Goal: Task Accomplishment & Management: Complete application form

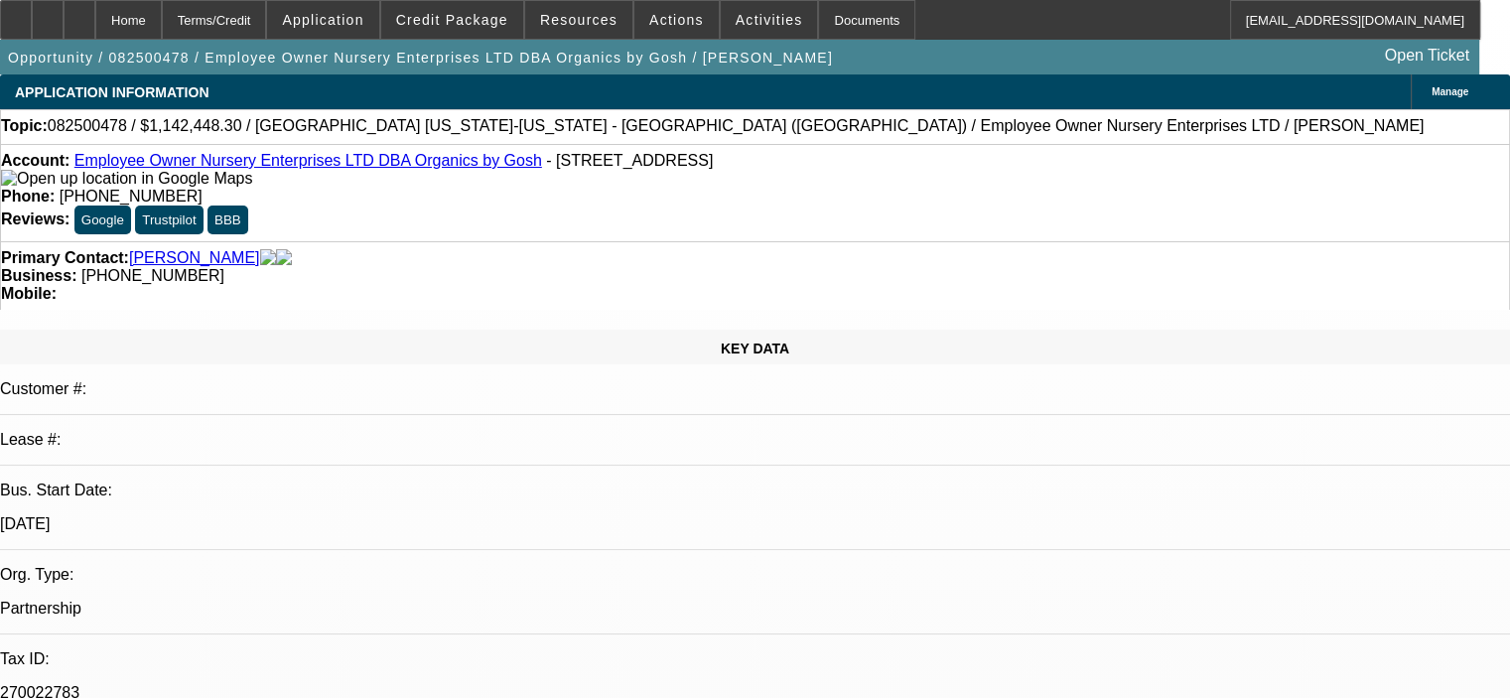
select select "0.1"
select select "2"
select select "0.1"
select select "4"
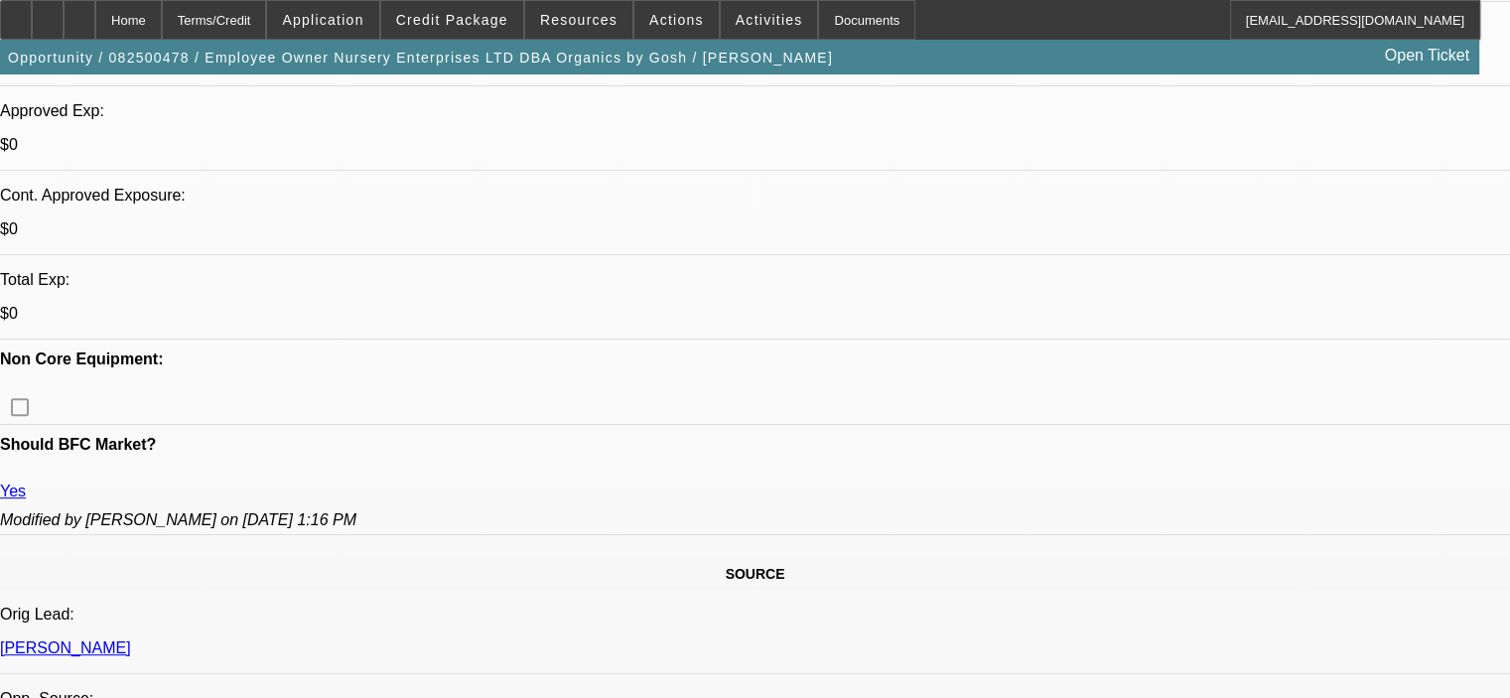
scroll to position [596, 0]
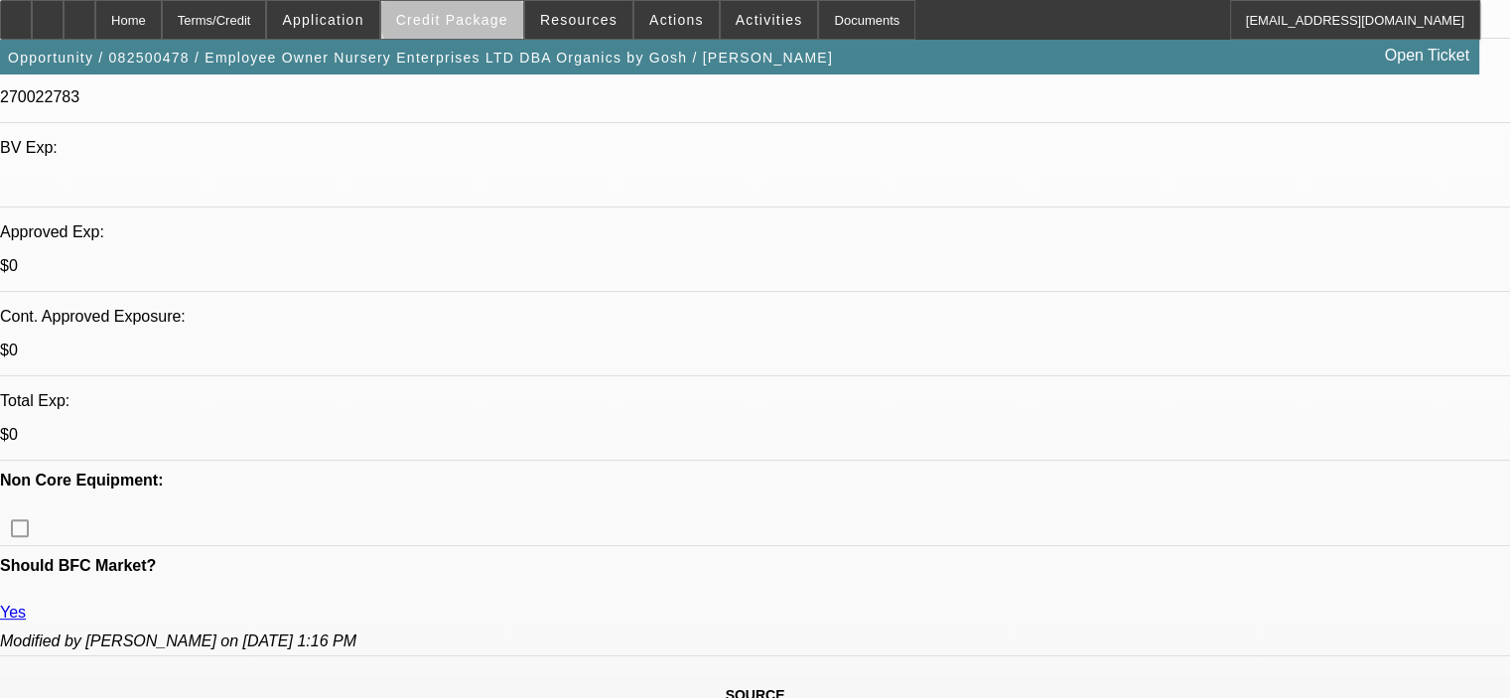
click at [486, 11] on span at bounding box center [452, 20] width 142 height 48
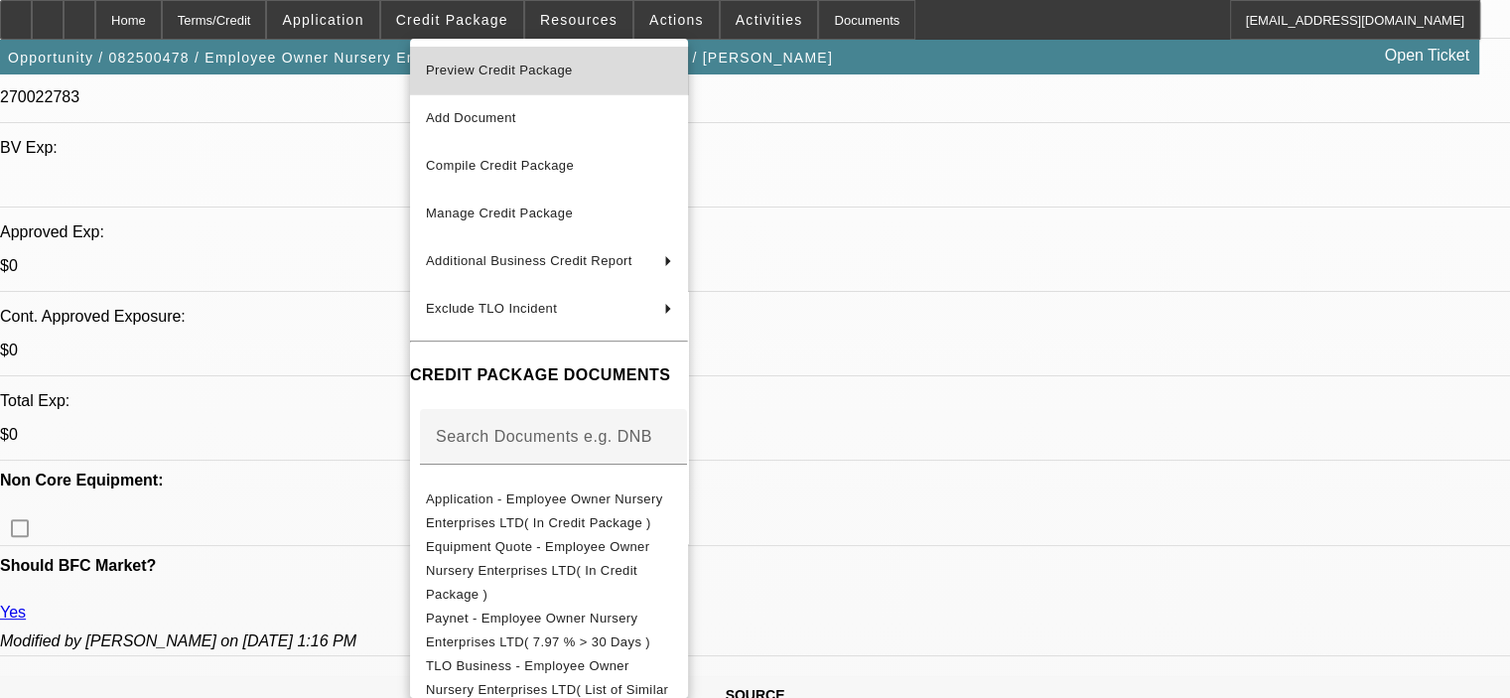
click at [504, 60] on span "Preview Credit Package" at bounding box center [549, 71] width 246 height 24
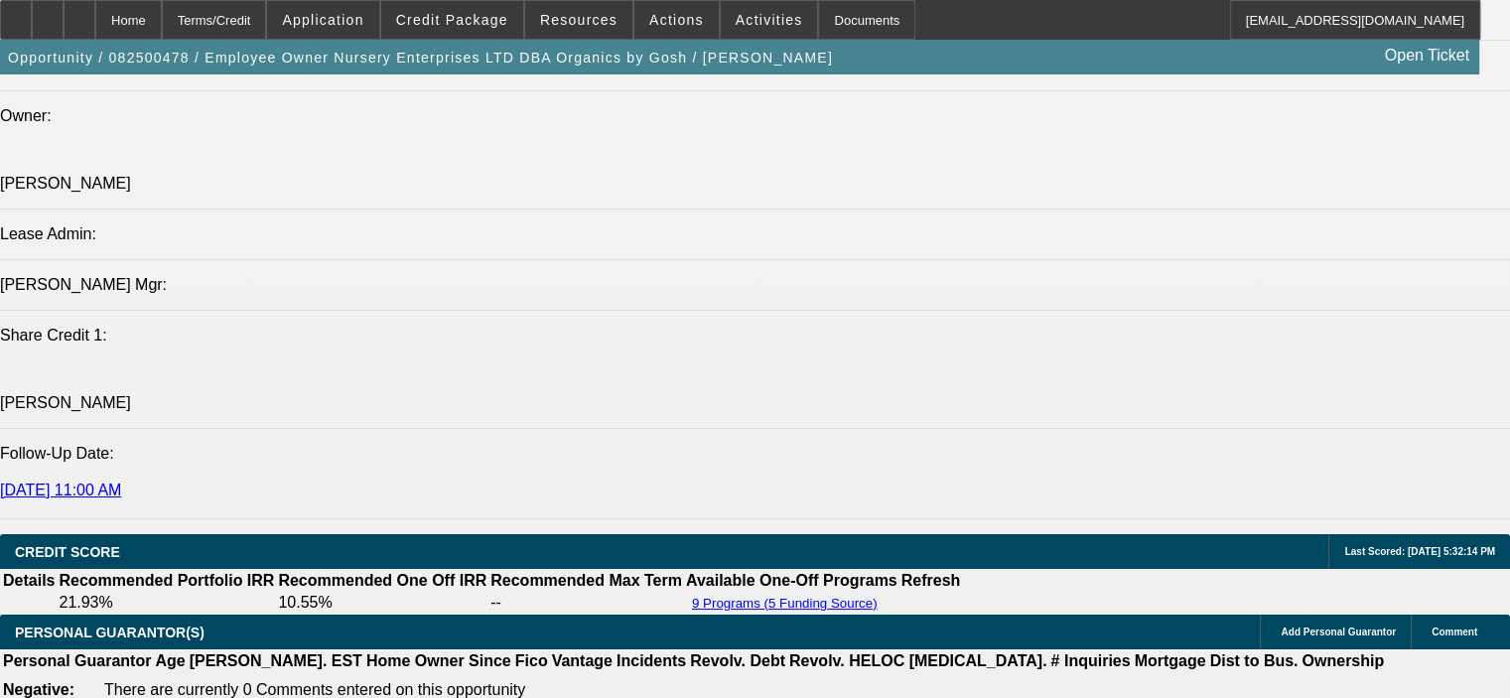
scroll to position [2482, 0]
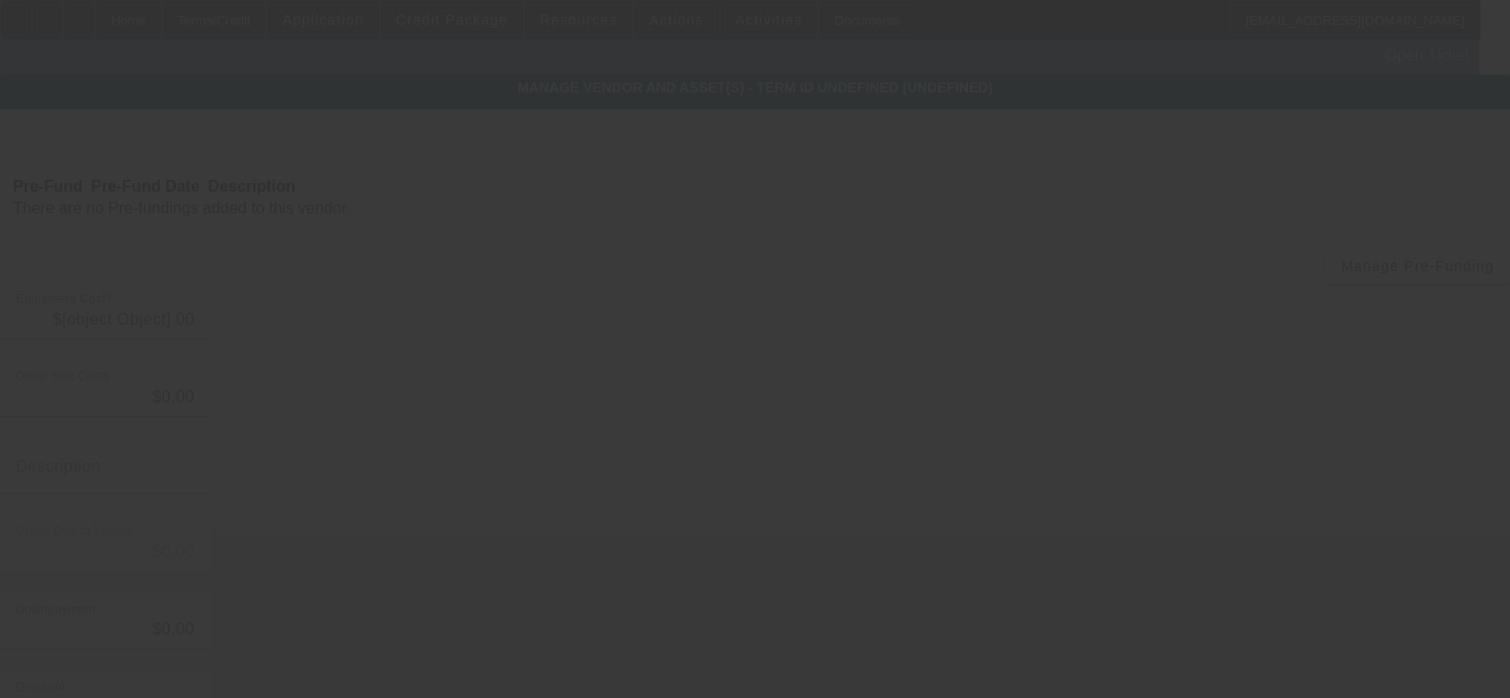
type input "$1,269,387.00"
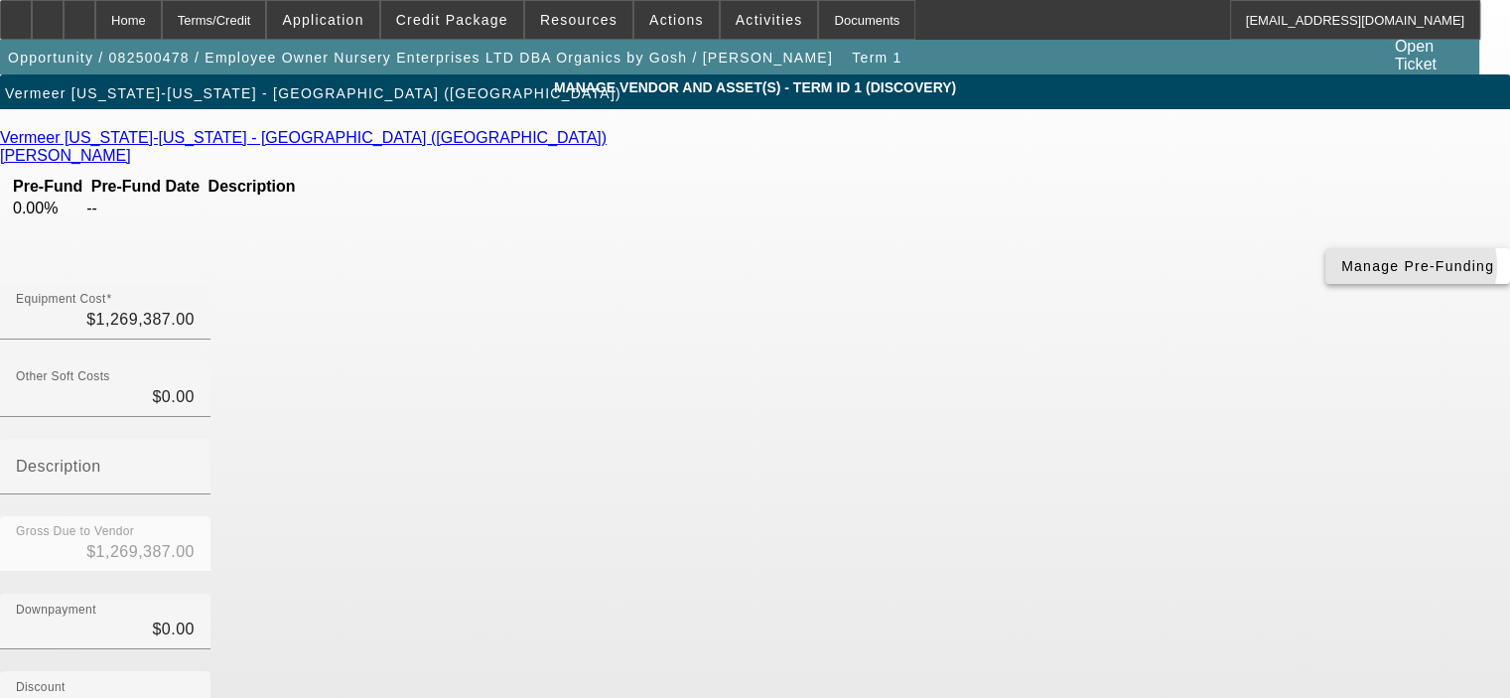
click at [1341, 274] on span "Manage Pre-Funding" at bounding box center [1417, 266] width 153 height 16
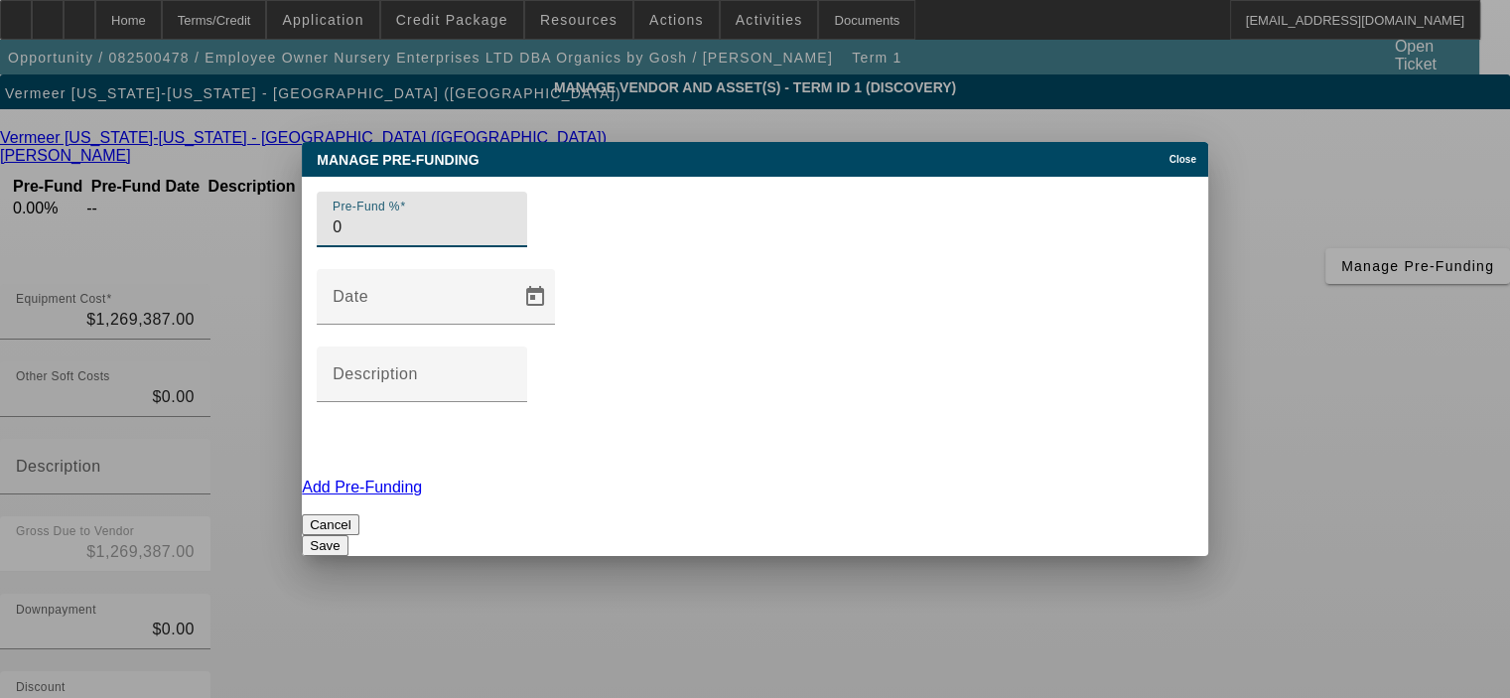
drag, startPoint x: 375, startPoint y: 317, endPoint x: 348, endPoint y: 322, distance: 27.3
click at [348, 247] on div "Pre-Fund % 0" at bounding box center [422, 220] width 210 height 56
type input "100"
click at [390, 269] on div at bounding box center [422, 258] width 210 height 22
click at [348, 535] on button "Save" at bounding box center [325, 545] width 46 height 21
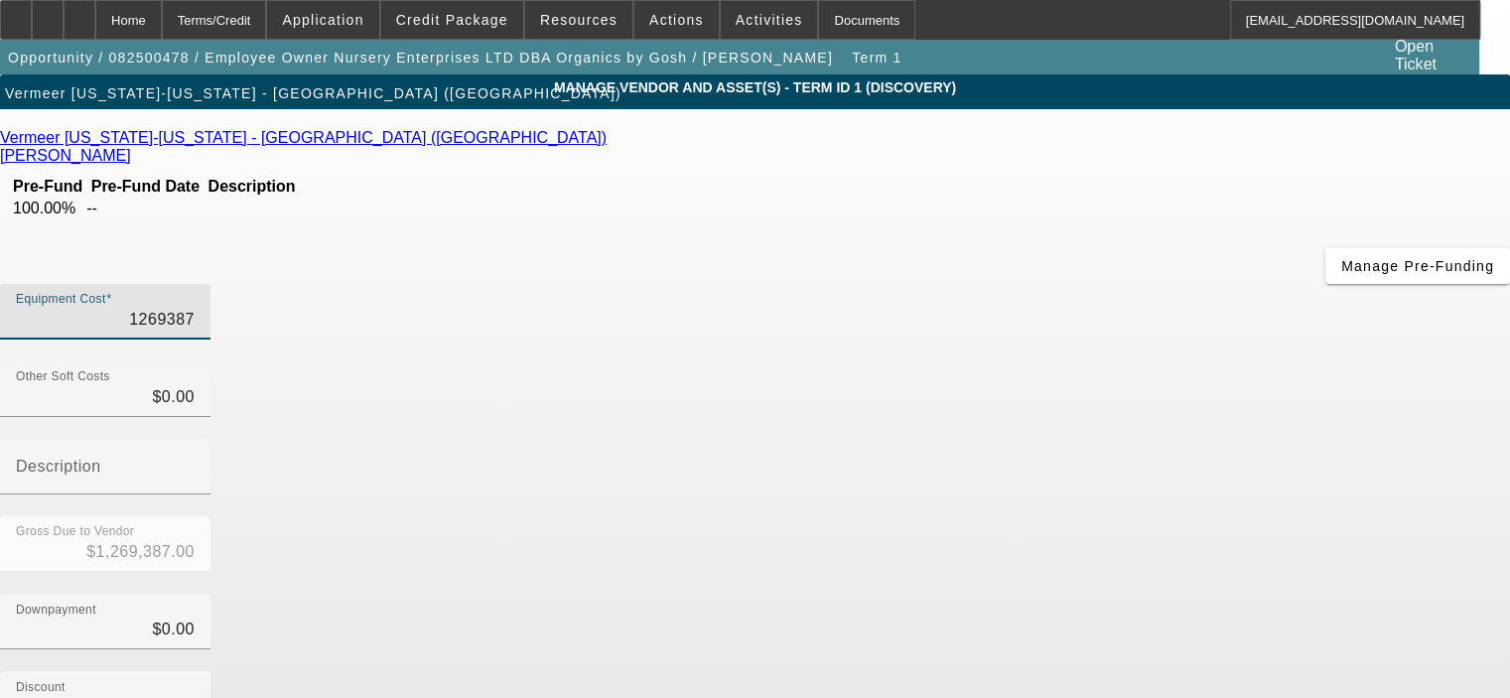
drag, startPoint x: 910, startPoint y: 162, endPoint x: 1113, endPoint y: 163, distance: 202.5
click at [1113, 284] on div "Equipment Cost 1269387" at bounding box center [755, 322] width 1510 height 77
type input "1"
type input "$1.00"
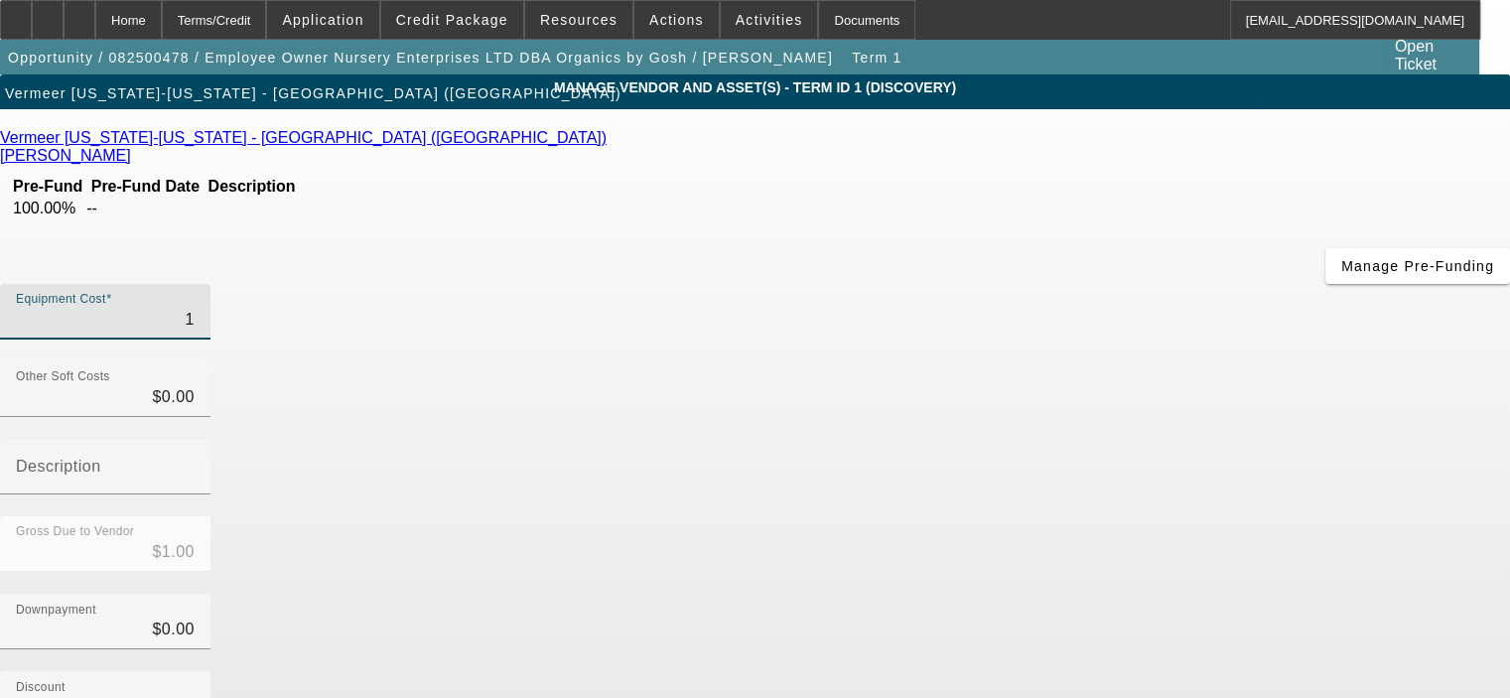
drag, startPoint x: 962, startPoint y: 163, endPoint x: 1079, endPoint y: 163, distance: 117.2
click at [1079, 284] on div "Equipment Cost 1" at bounding box center [755, 322] width 1510 height 77
drag, startPoint x: 932, startPoint y: 172, endPoint x: 1053, endPoint y: 170, distance: 121.1
click at [1053, 284] on div "Equipment Cost 1" at bounding box center [755, 322] width 1510 height 77
type input "12"
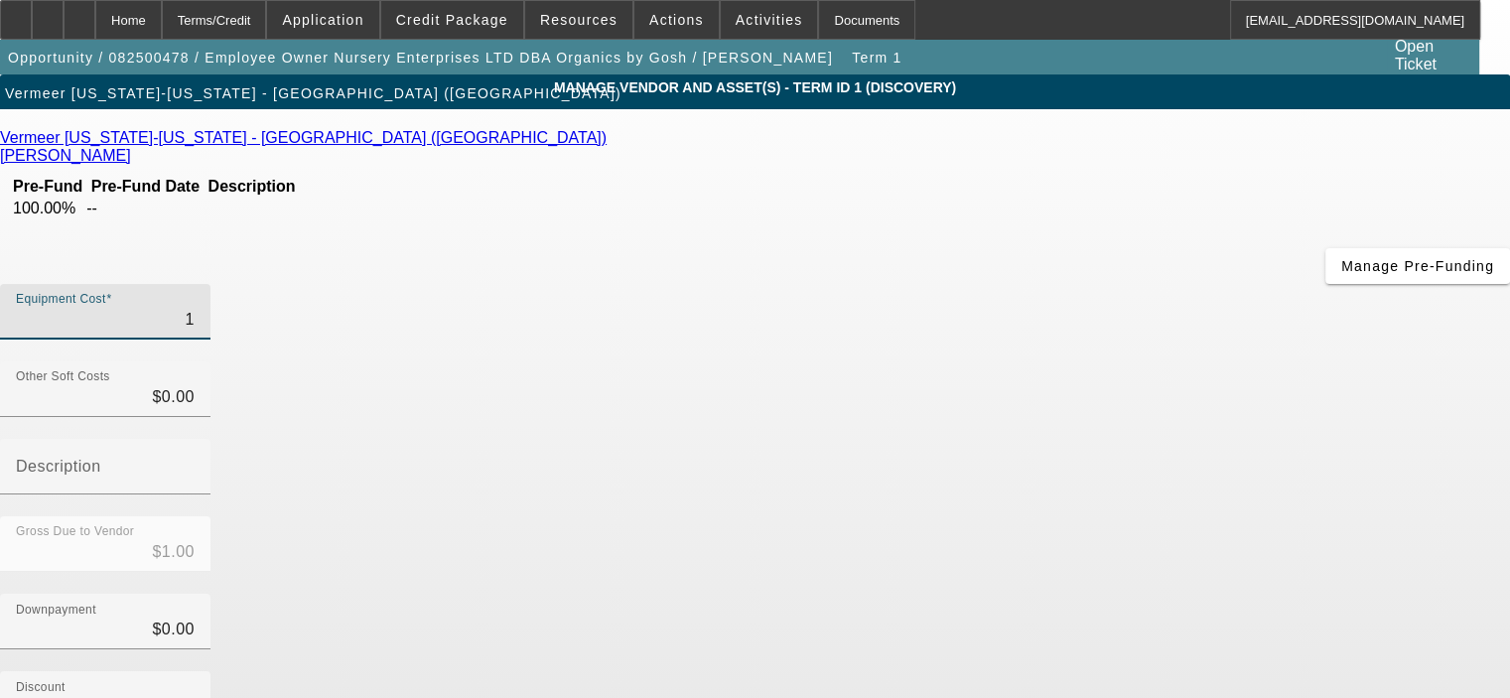
type input "$12.00"
type input "123"
type input "$123.00"
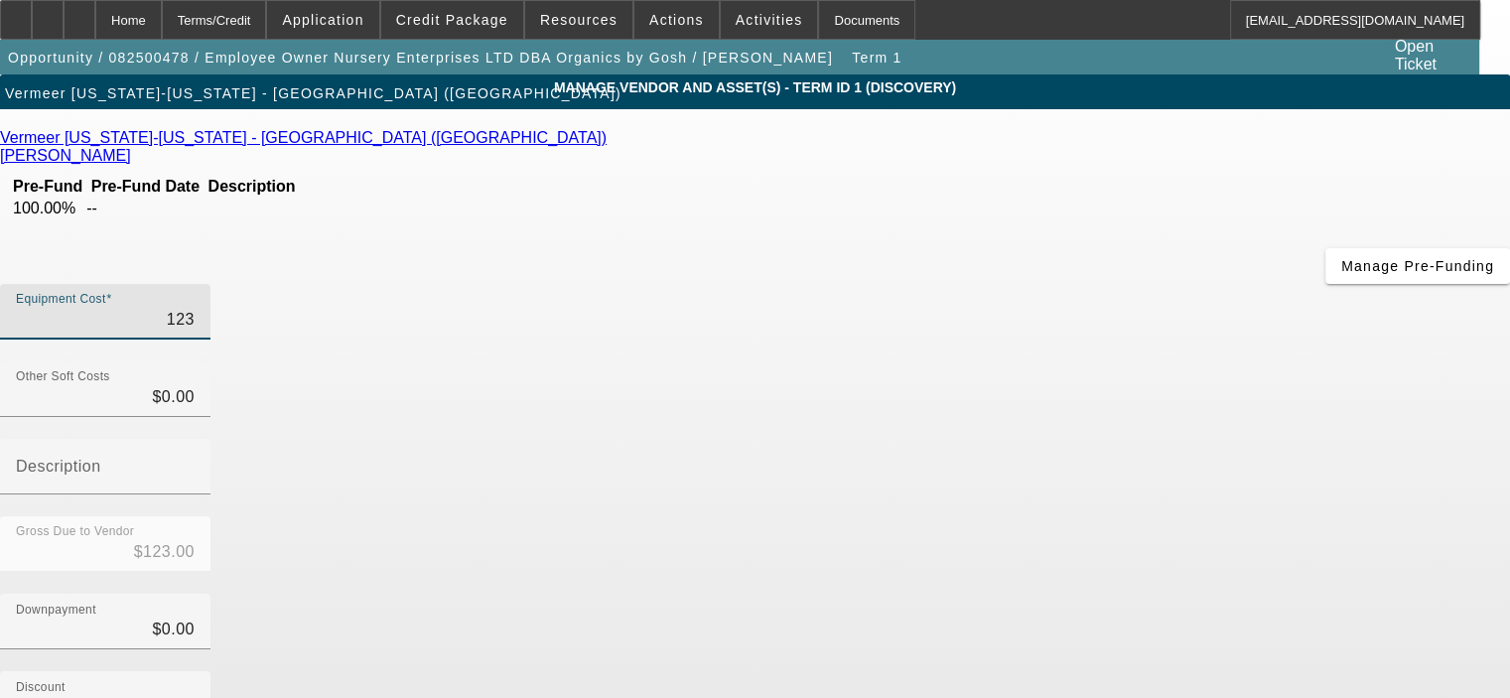
type input "1231"
type input "$1,231.00"
type input "12318"
type input "$12,318.00"
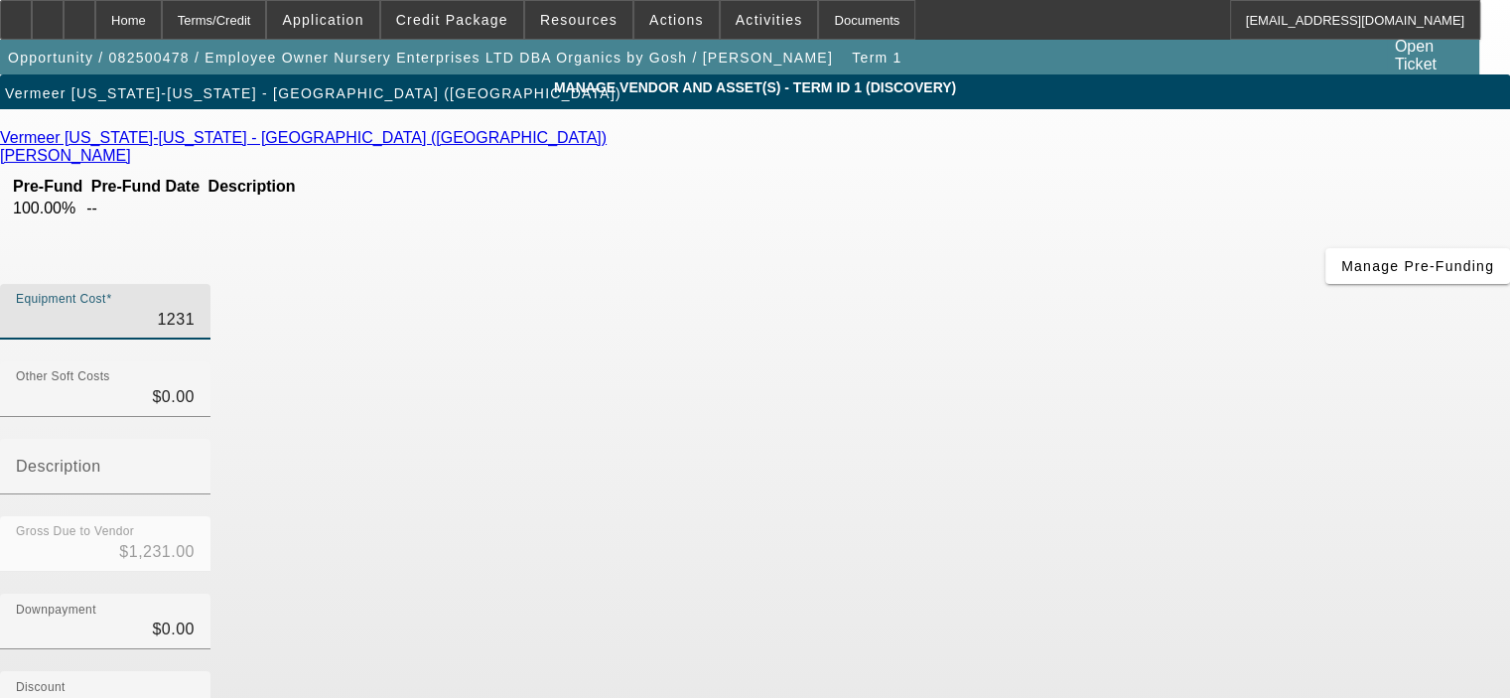
type input "$12,318.00"
type input "123180"
type input "$123,180.00"
type input "1231802"
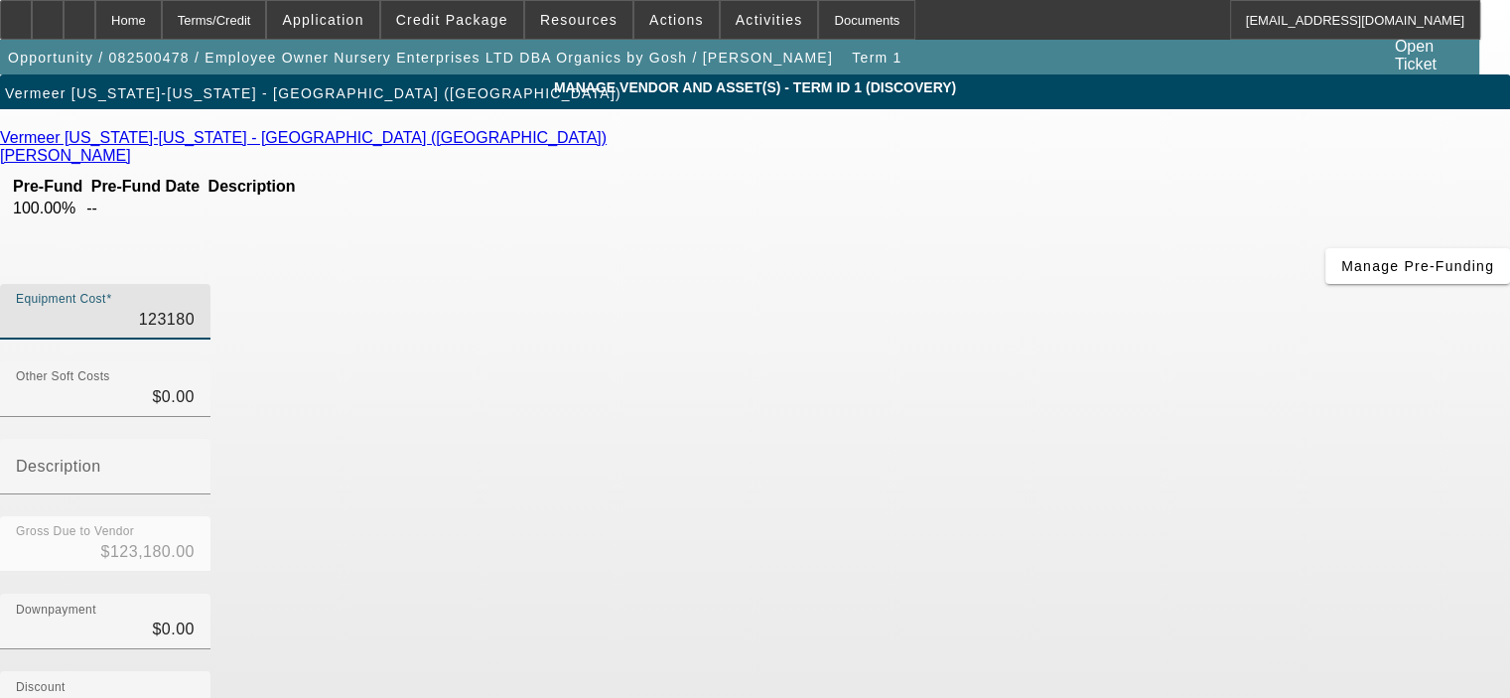
type input "$1,231,802.00"
type input "1231802.3"
type input "$1,231,802.30"
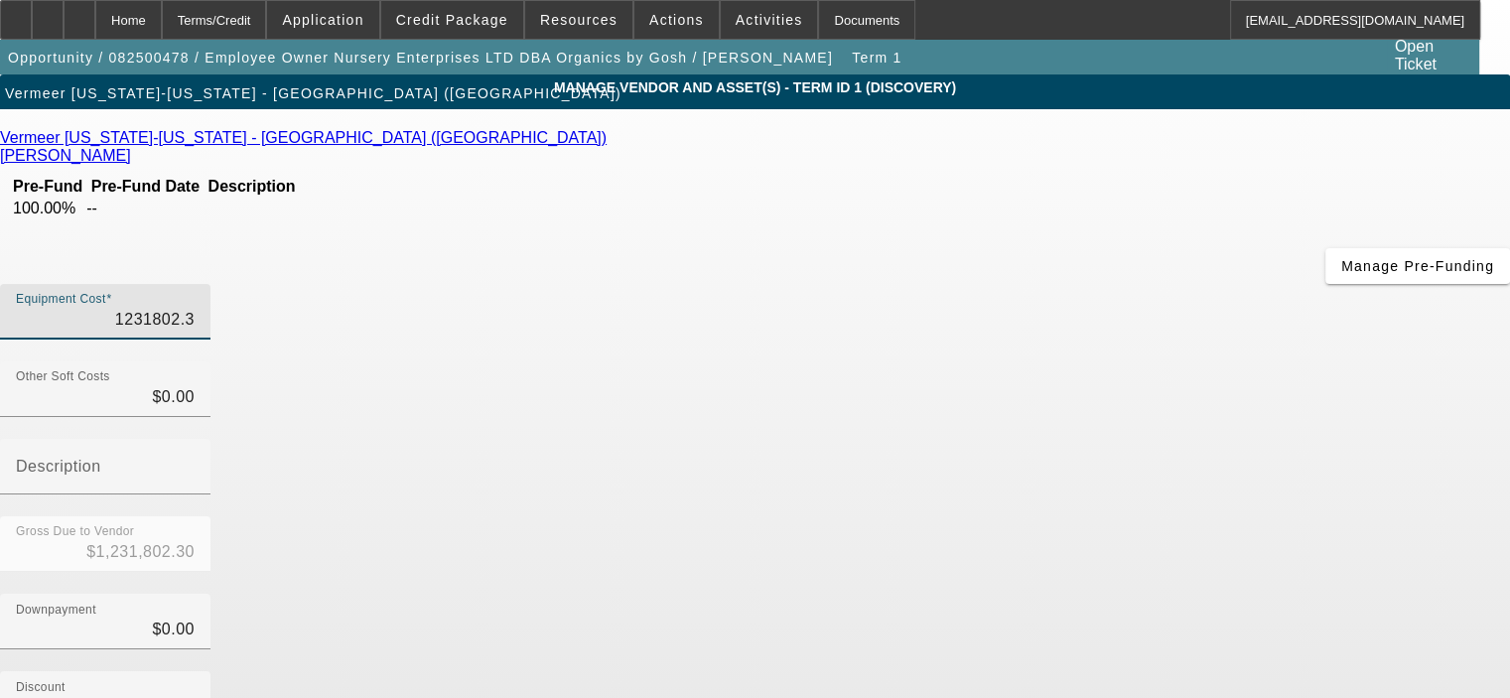
type input "1231802.35"
type input "$1,231,802.35"
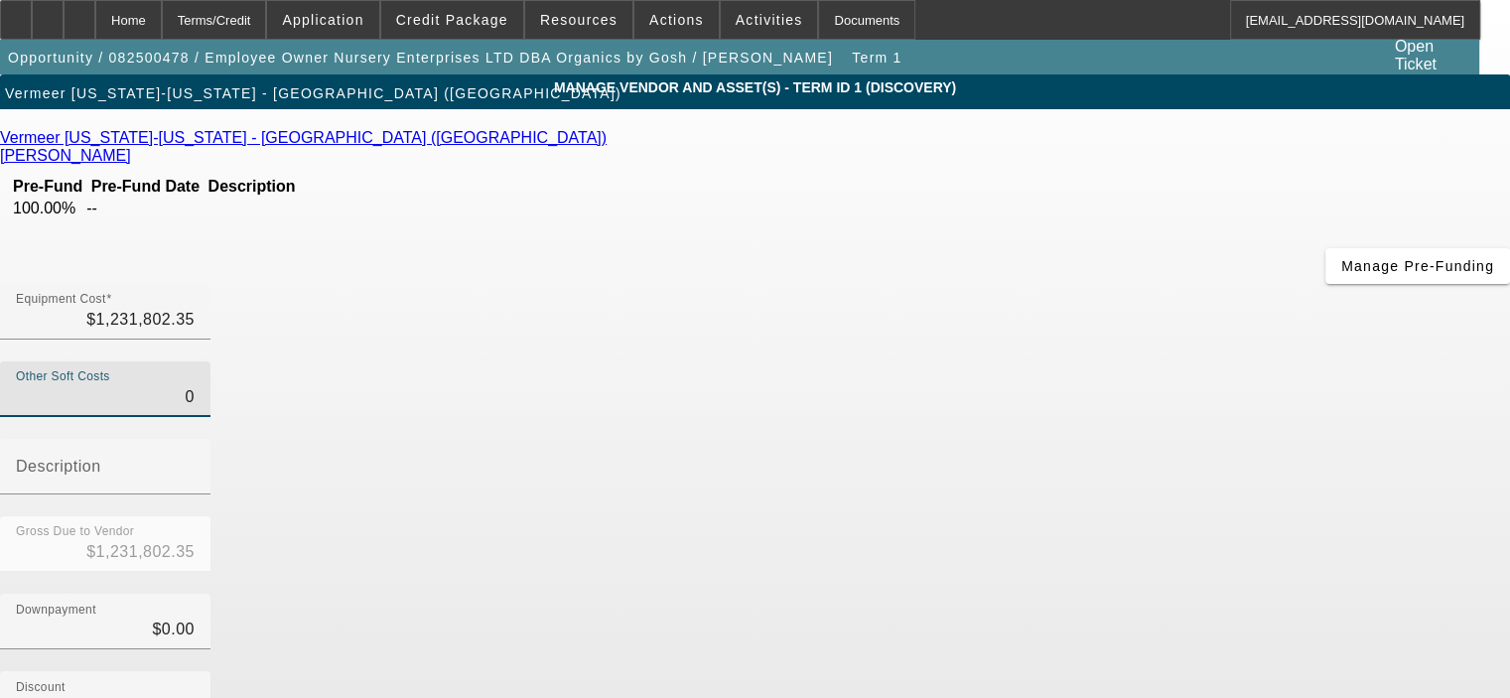
drag, startPoint x: 959, startPoint y: 244, endPoint x: 1036, endPoint y: 241, distance: 76.5
click at [1036, 361] on div "Other Soft Costs 0" at bounding box center [755, 399] width 1510 height 77
type input "3"
type input "$1,231,805.35"
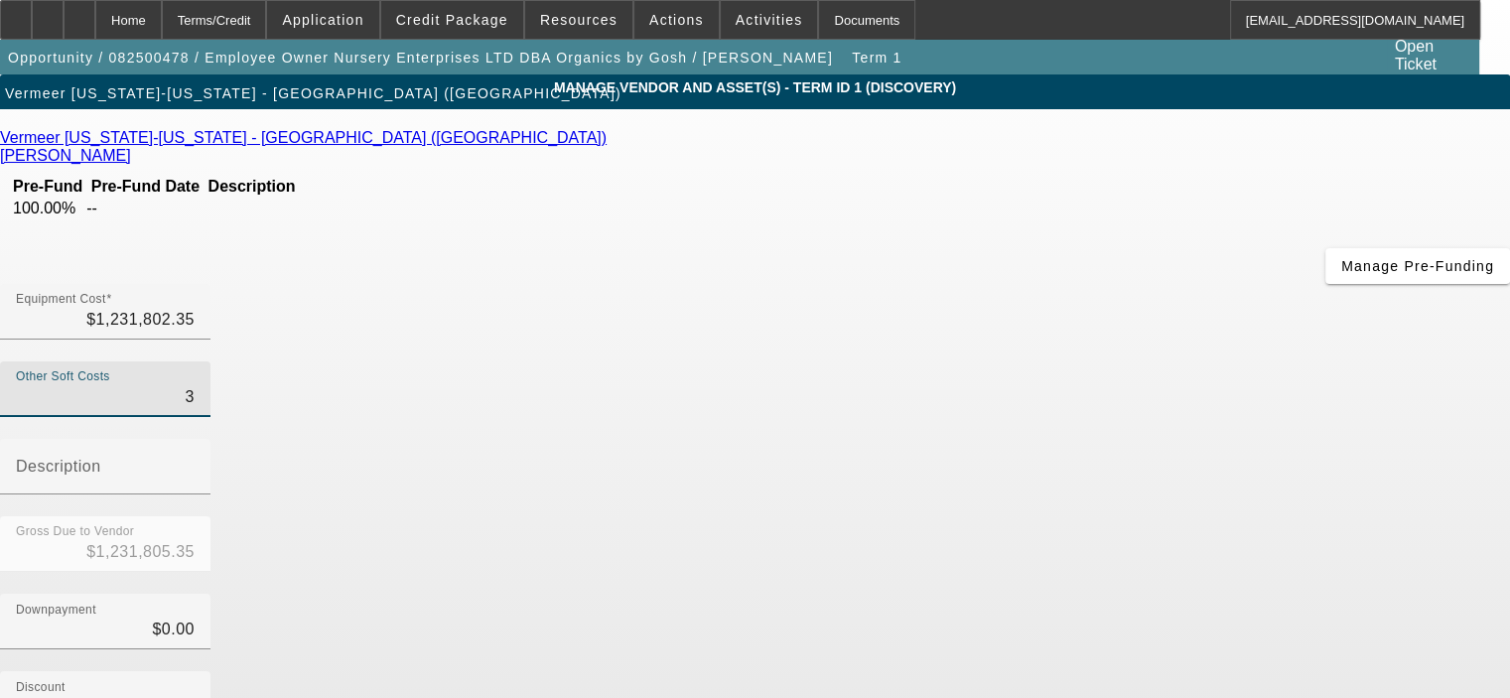
type input "37"
type input "$1,231,839.35"
type input "375"
type input "$1,232,177.35"
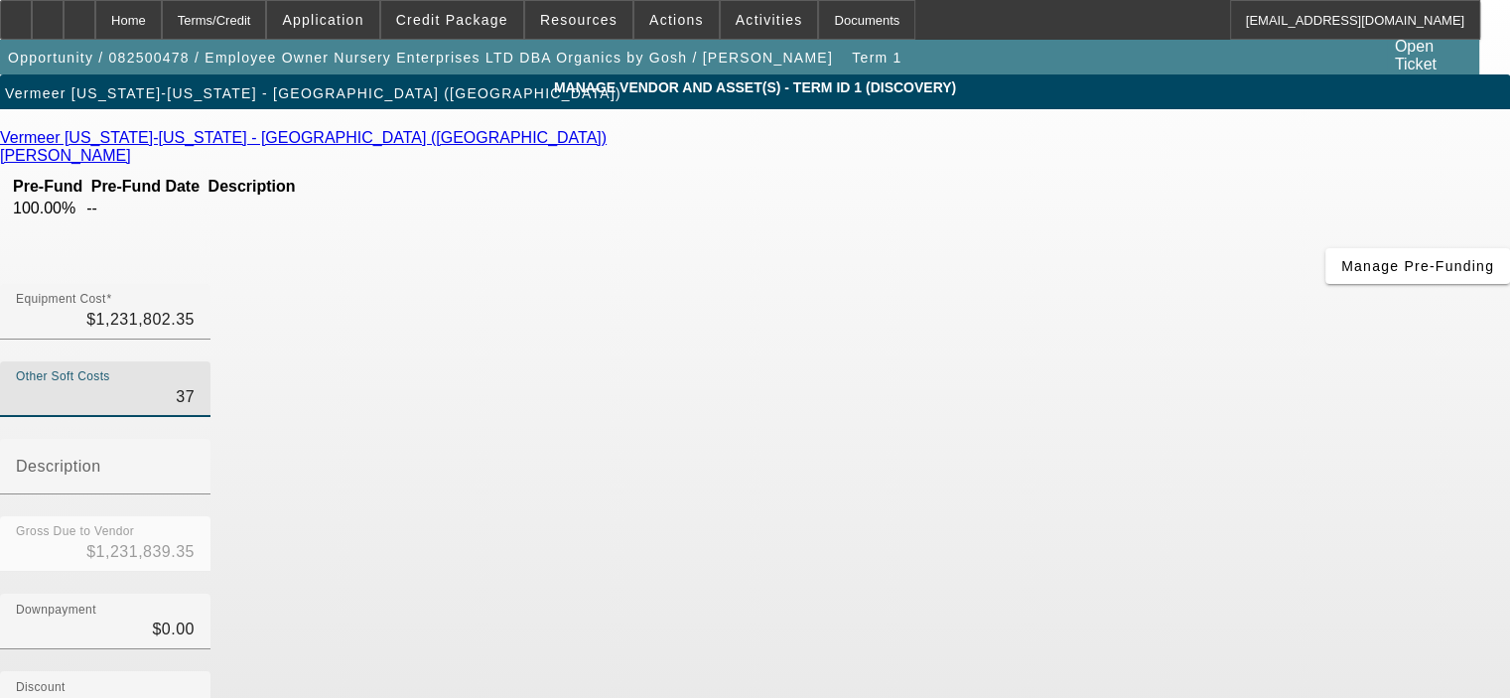
type input "$1,232,177.35"
type input "3758"
type input "$1,235,560.35"
type input "37585"
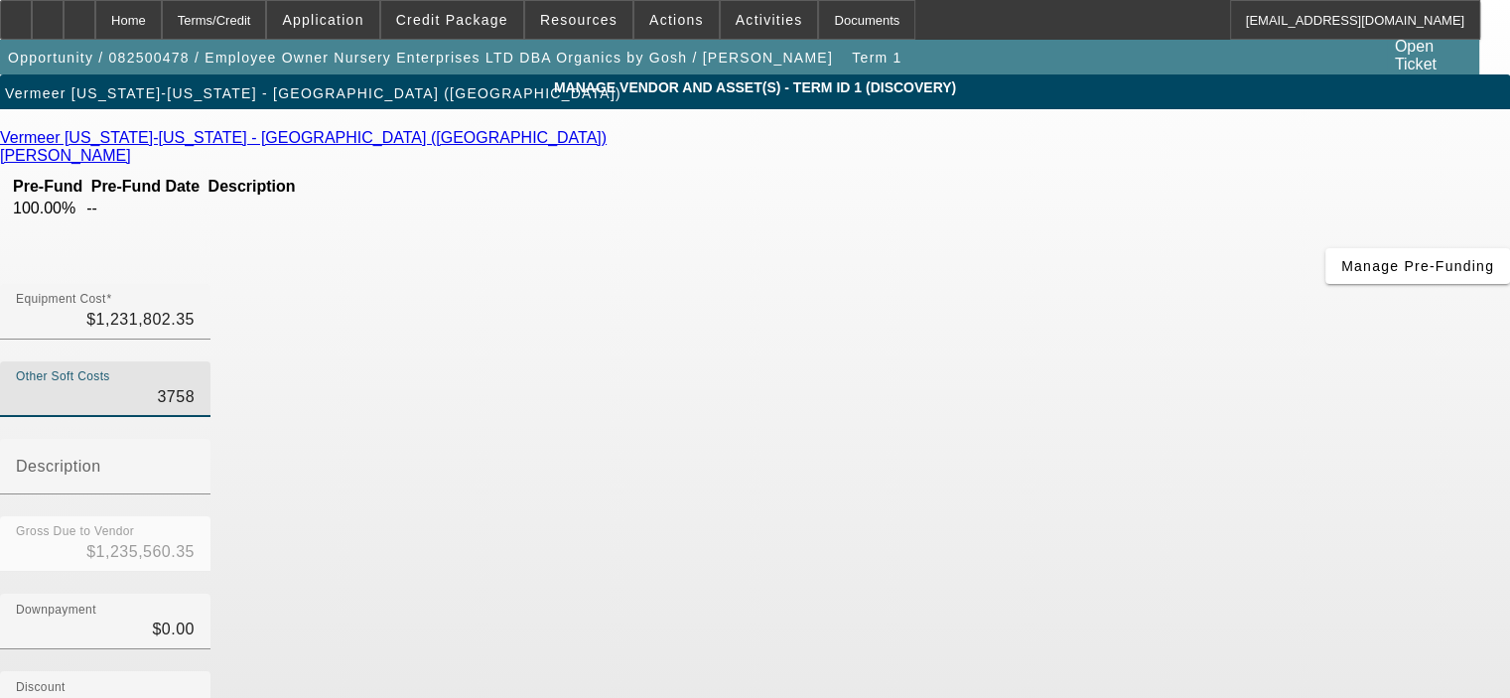
type input "$1,269,387.35"
type input "$37,585.00"
click at [195, 463] on input "Description" at bounding box center [105, 475] width 179 height 24
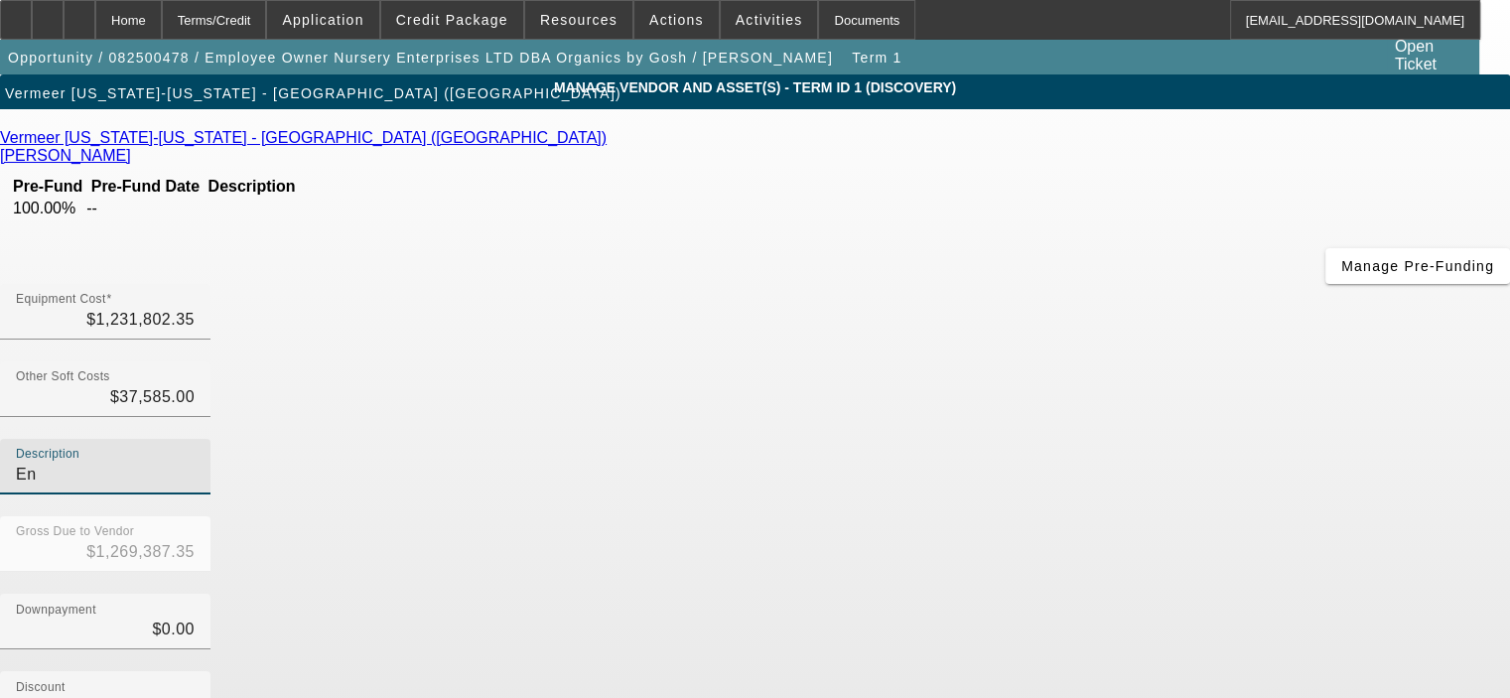
type input "E"
type input "CAT Engine Warranty"
click at [1262, 671] on div "Discount $0.00" at bounding box center [755, 709] width 1510 height 77
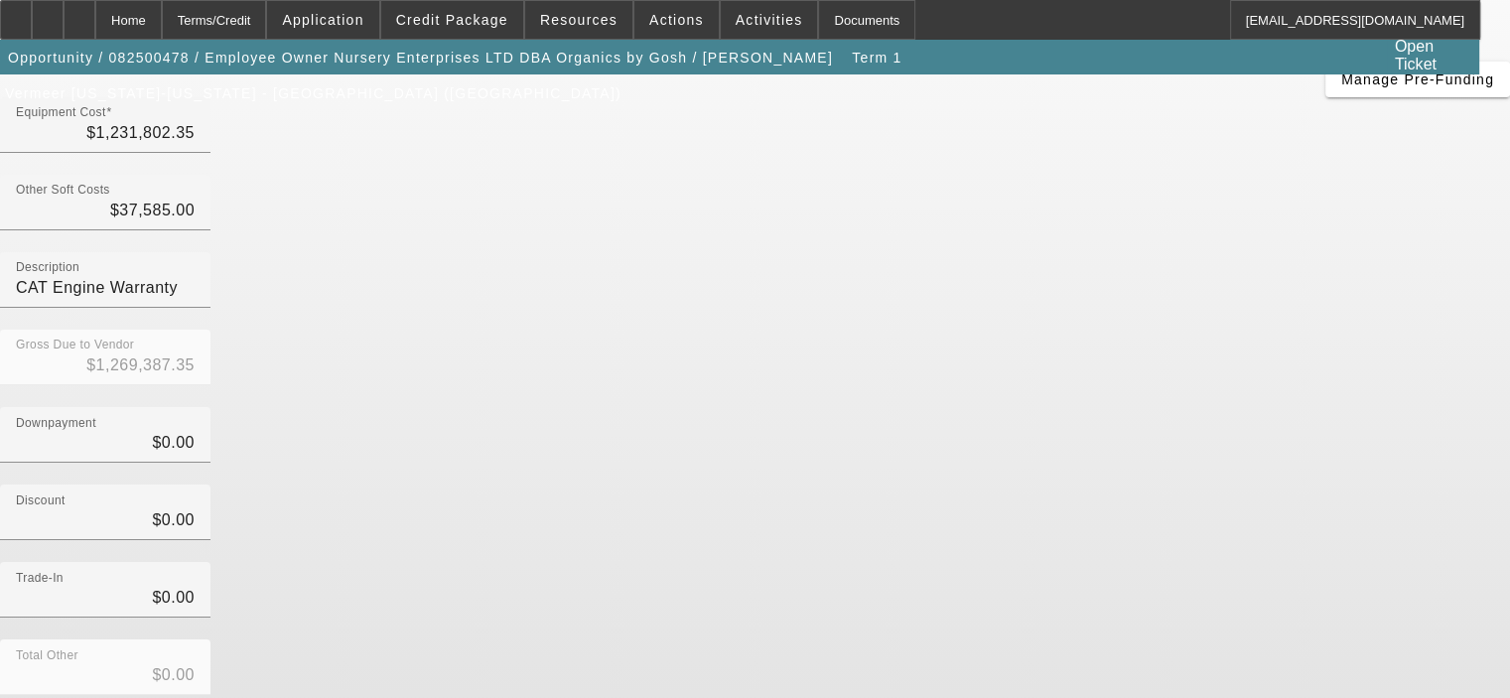
scroll to position [199, 0]
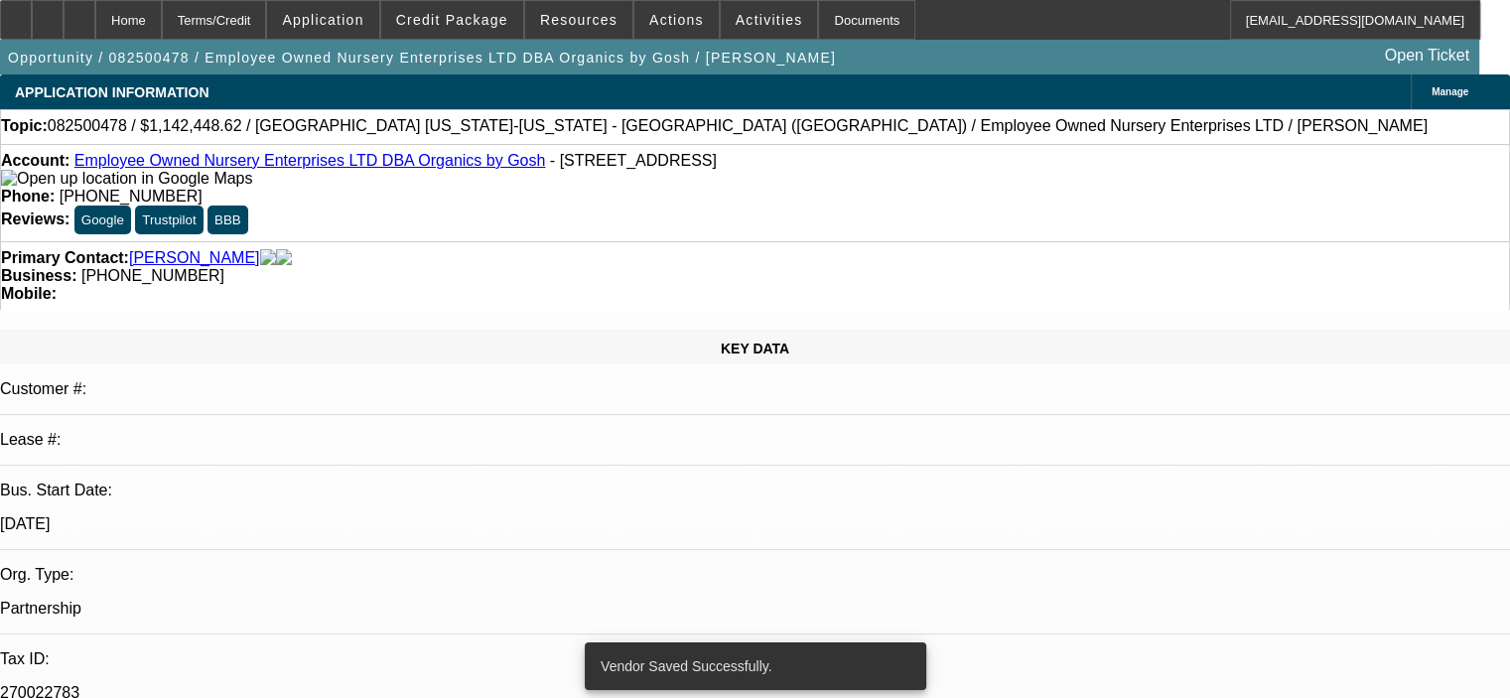
select select "0.1"
select select "2"
select select "0.1"
select select "4"
